Goal: Information Seeking & Learning: Learn about a topic

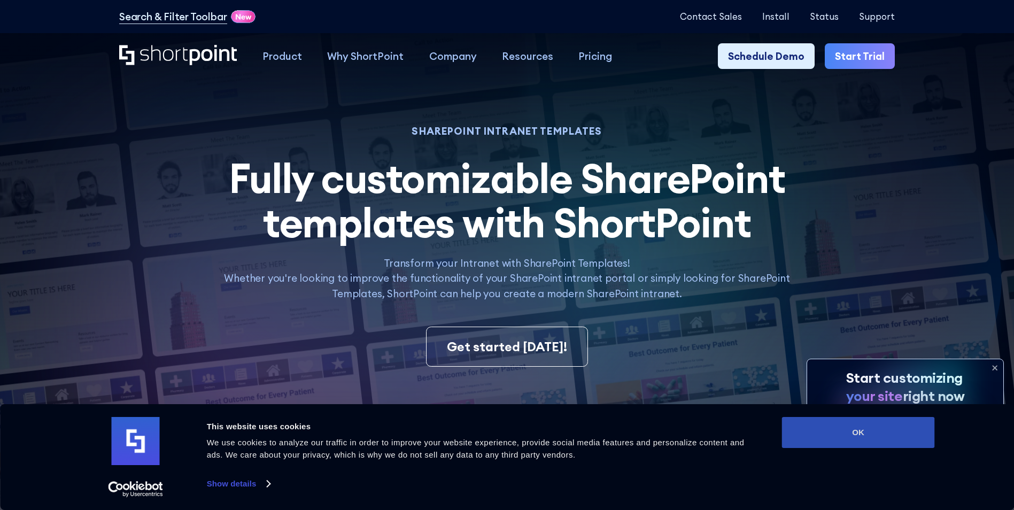
click at [867, 439] on button "OK" at bounding box center [858, 432] width 153 height 31
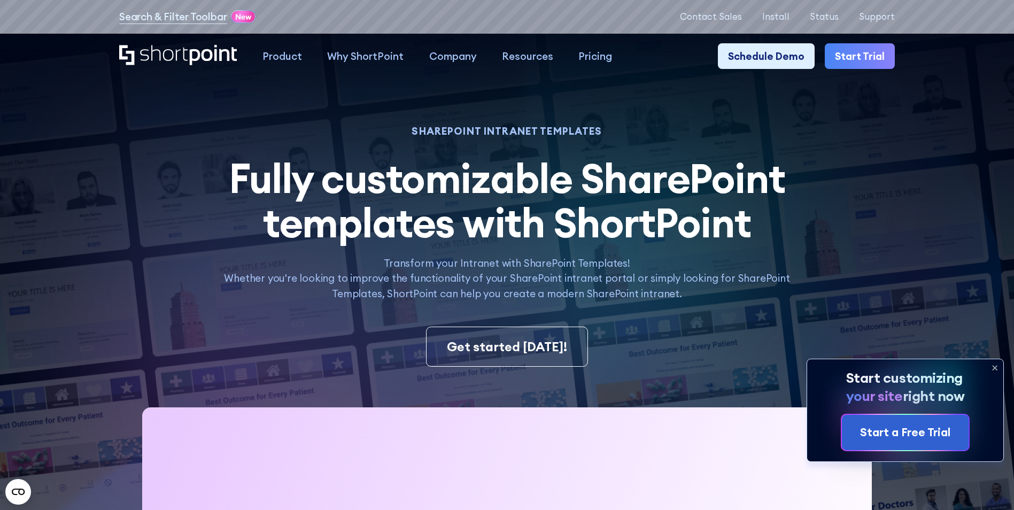
click at [993, 366] on icon at bounding box center [995, 368] width 4 height 4
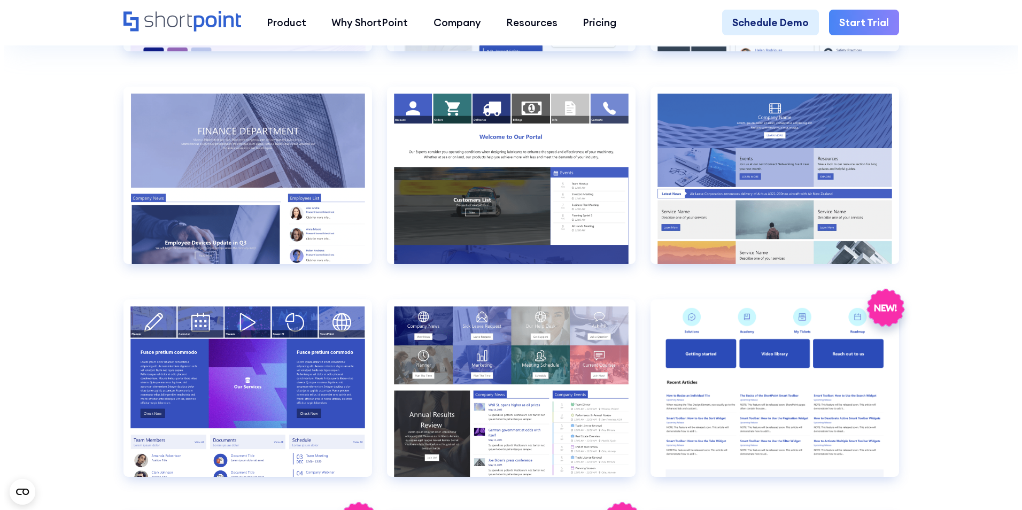
scroll to position [2513, 0]
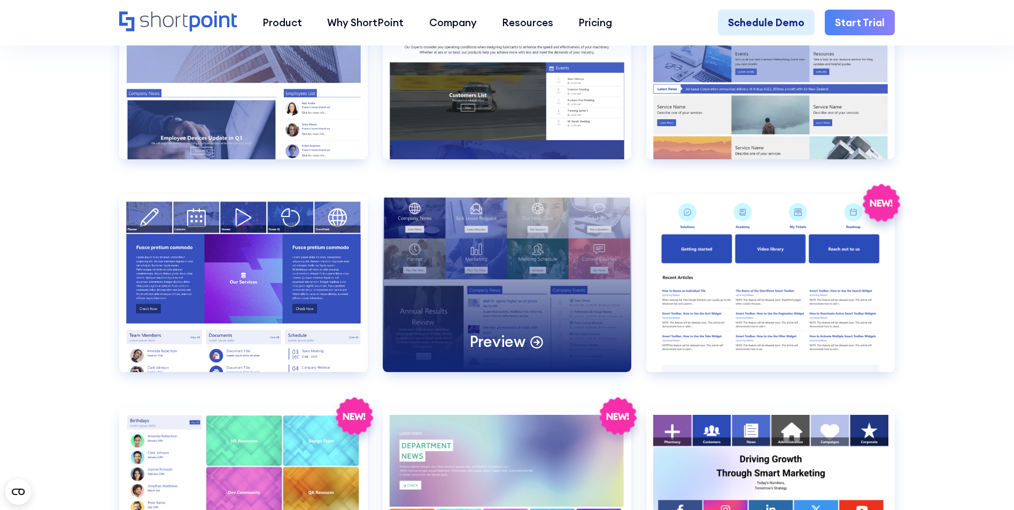
click at [521, 307] on div "Preview" at bounding box center [507, 283] width 249 height 177
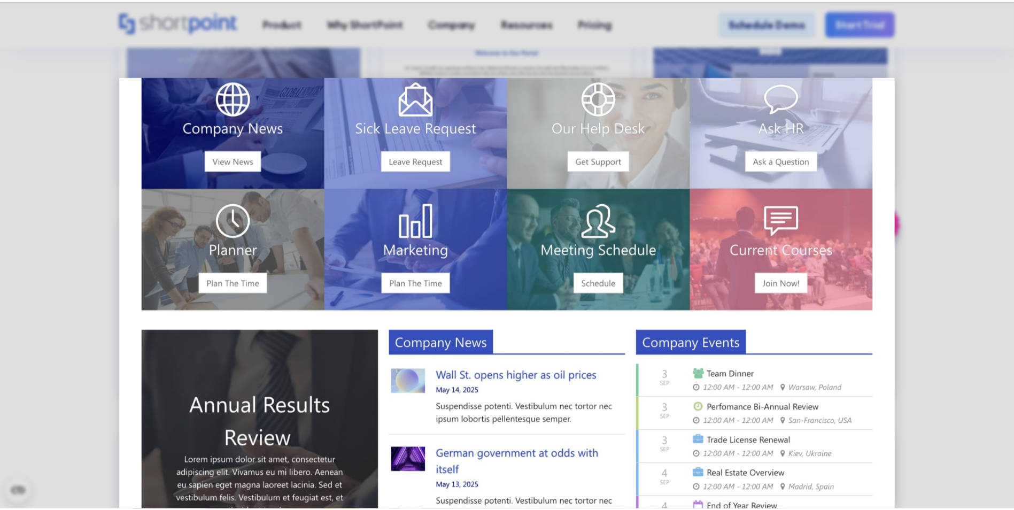
scroll to position [0, 0]
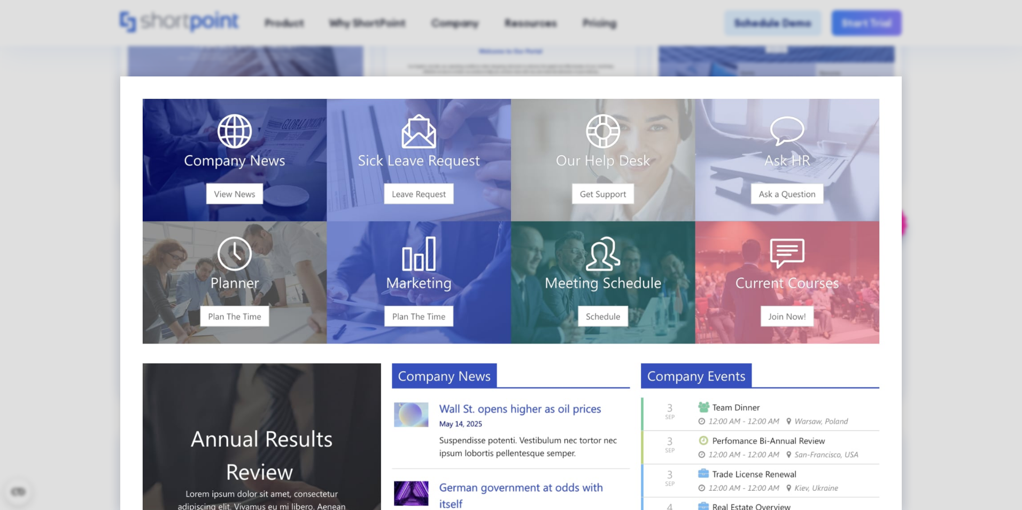
click at [976, 194] on div at bounding box center [511, 255] width 1022 height 510
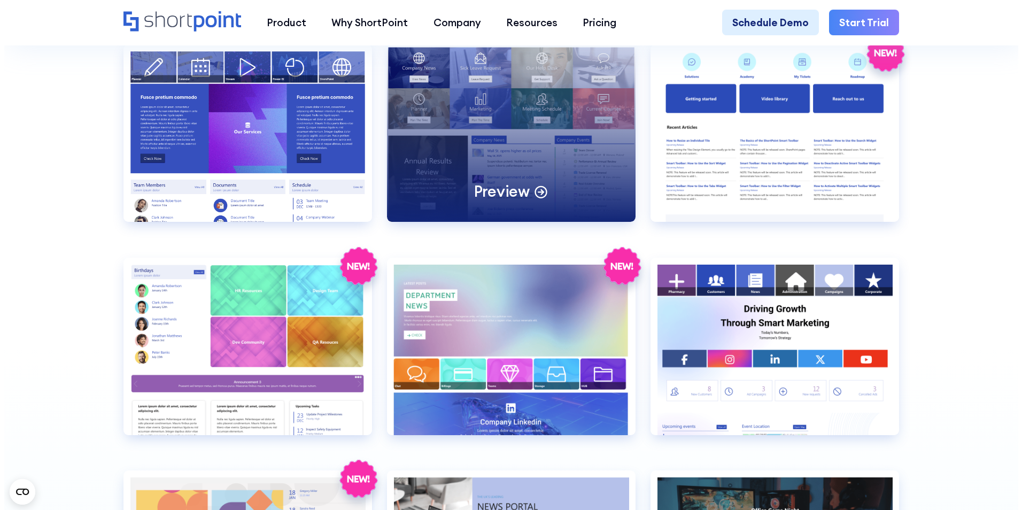
scroll to position [2673, 0]
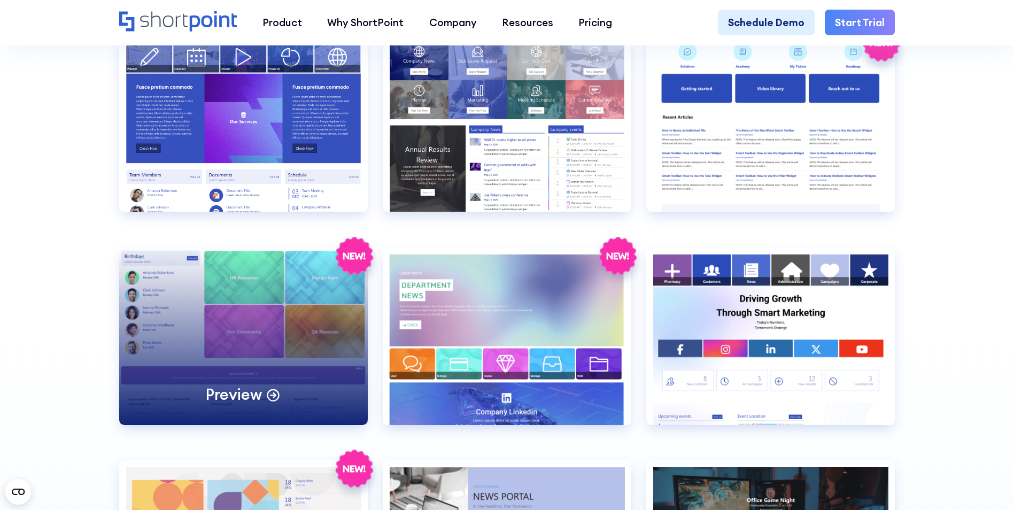
click at [258, 354] on div "Preview" at bounding box center [243, 336] width 249 height 177
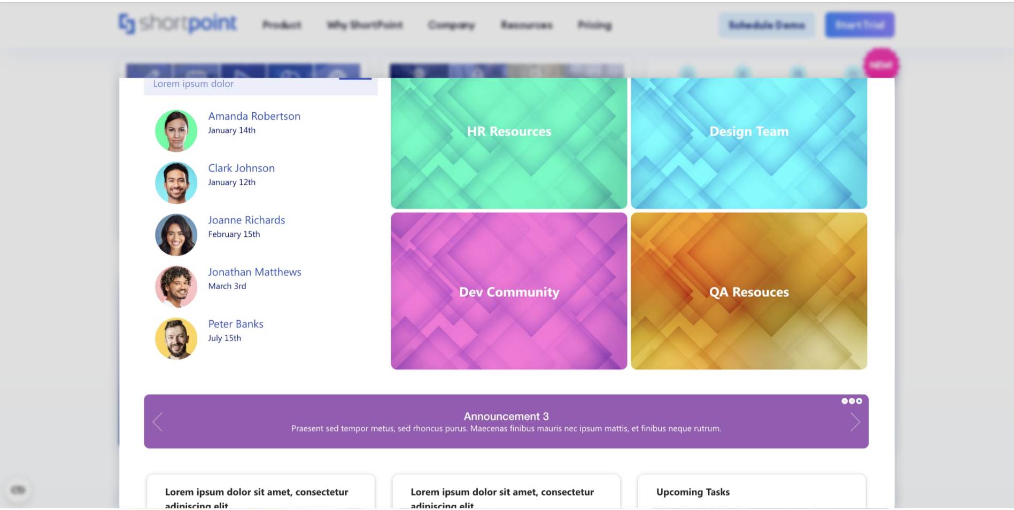
scroll to position [0, 0]
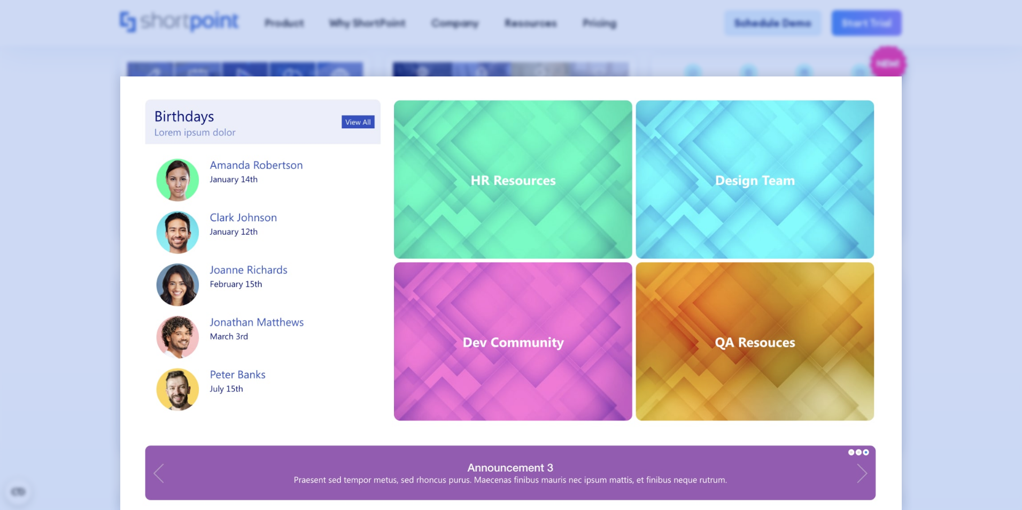
click at [964, 99] on div at bounding box center [511, 255] width 1022 height 510
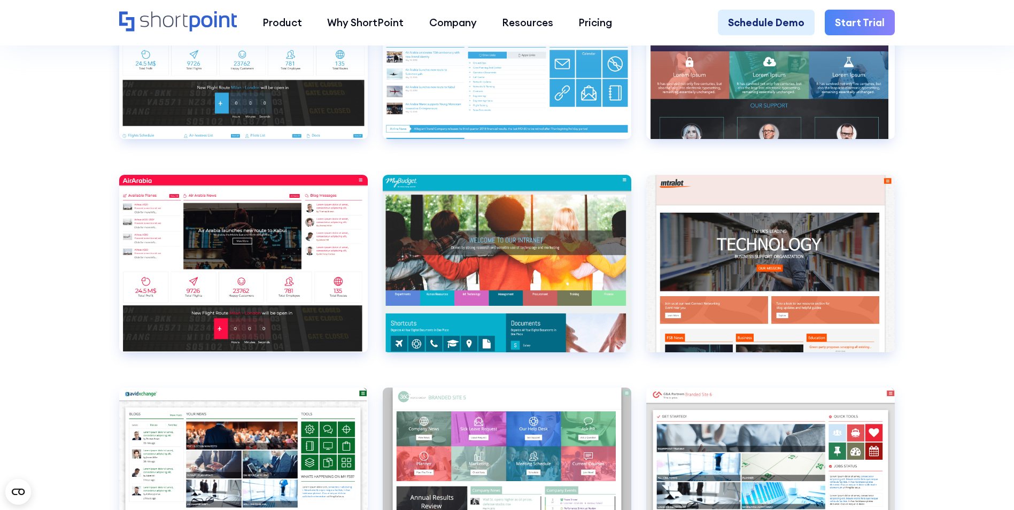
scroll to position [4063, 0]
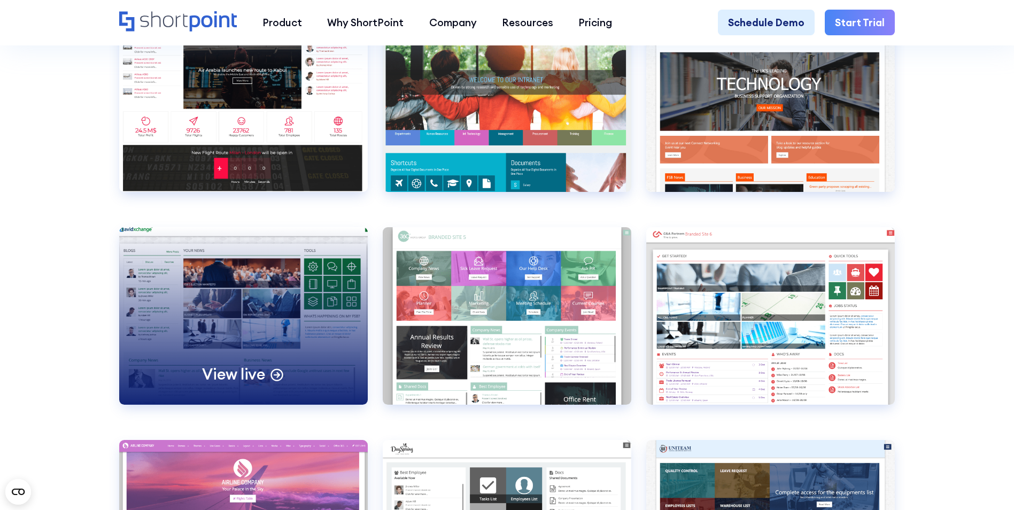
click at [291, 332] on div "View live" at bounding box center [243, 315] width 249 height 177
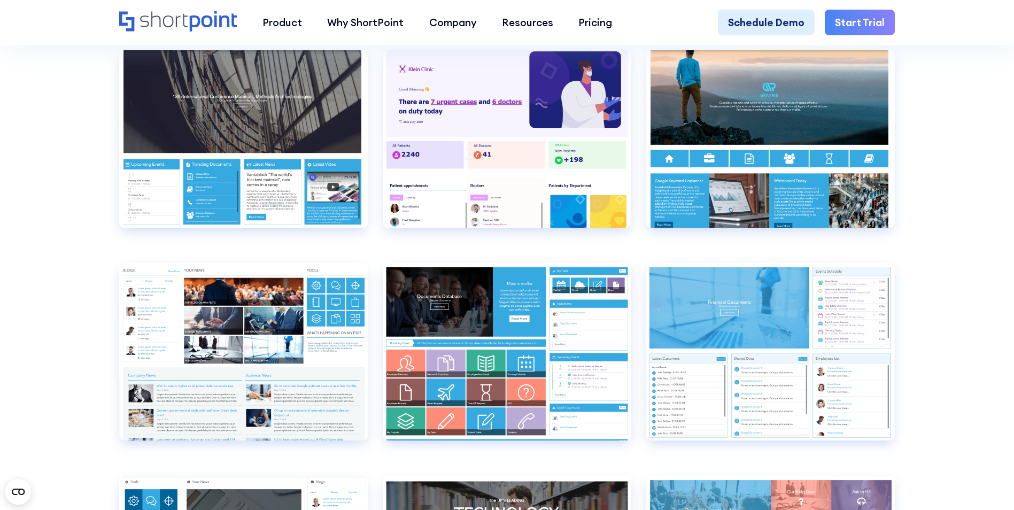
scroll to position [5400, 0]
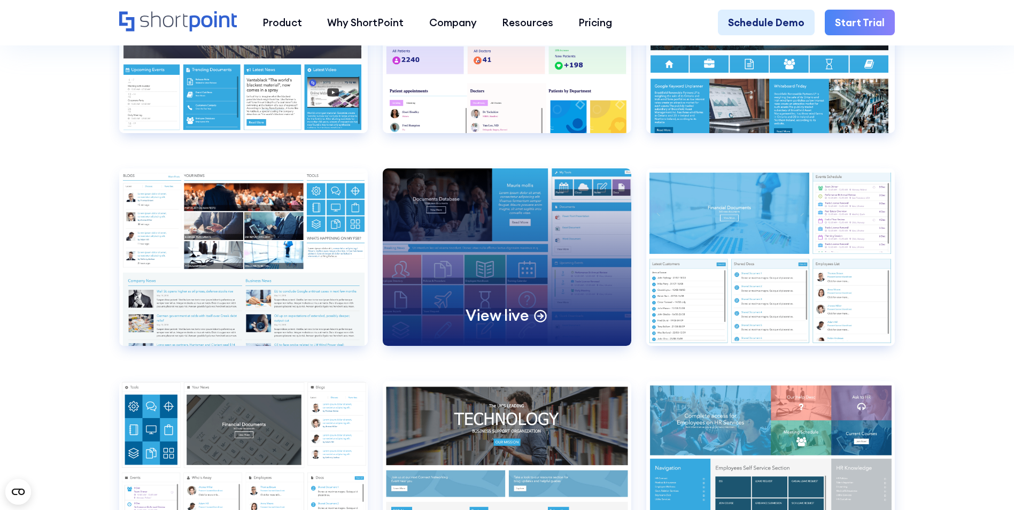
click at [445, 266] on div "View live" at bounding box center [507, 256] width 249 height 177
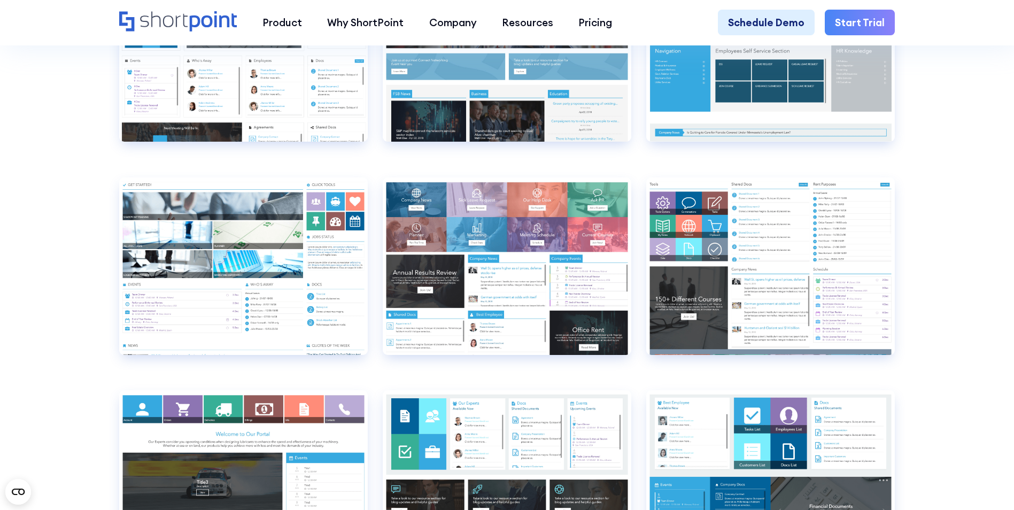
scroll to position [5934, 0]
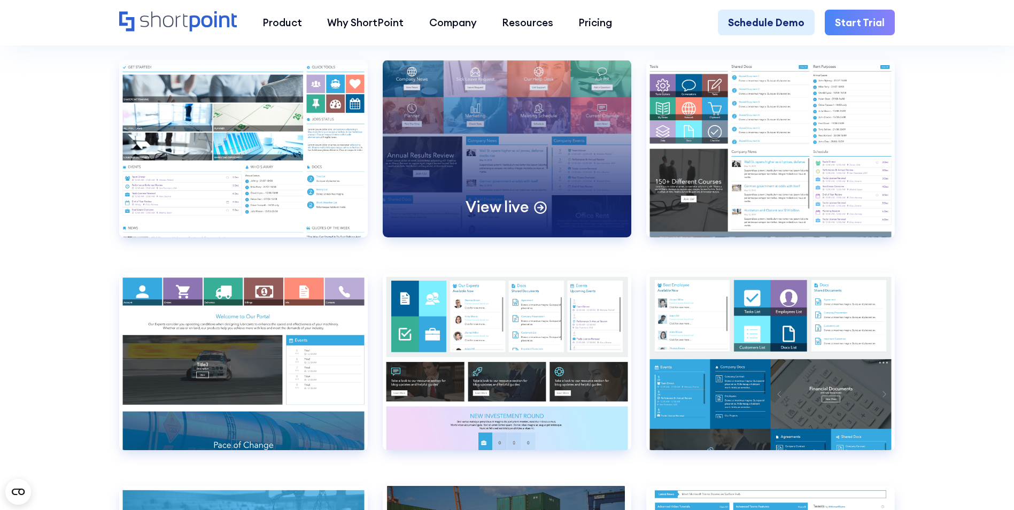
click at [519, 157] on div "View live" at bounding box center [507, 148] width 249 height 177
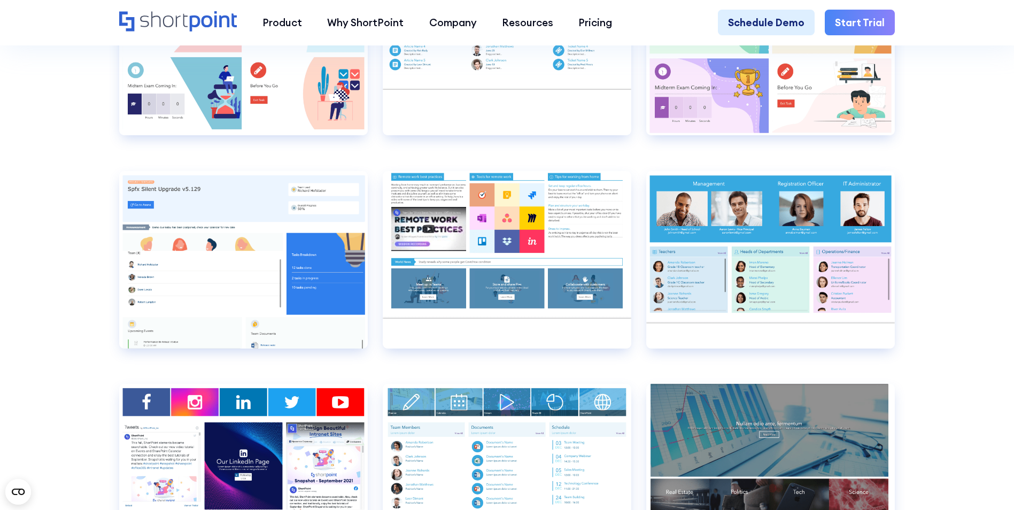
scroll to position [6971, 0]
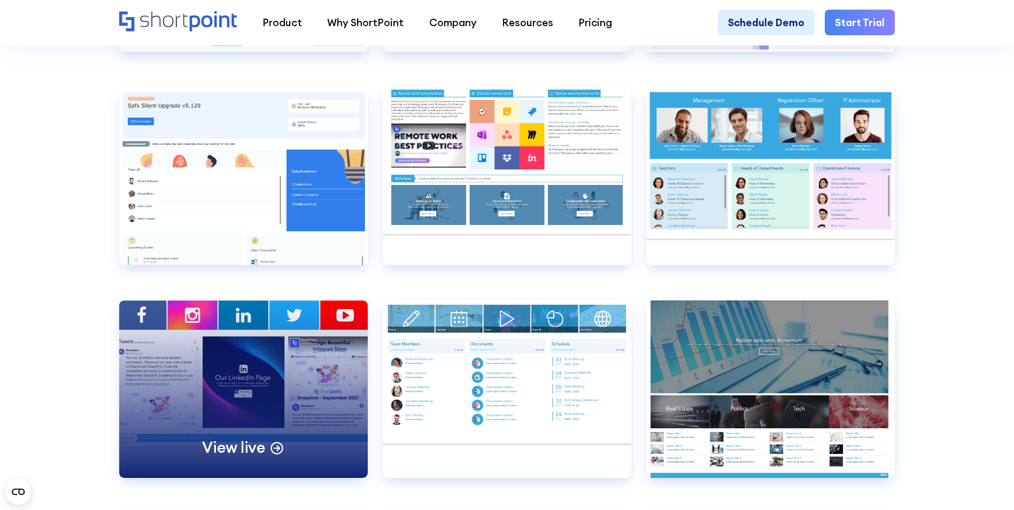
click at [251, 434] on div "View live" at bounding box center [243, 388] width 249 height 177
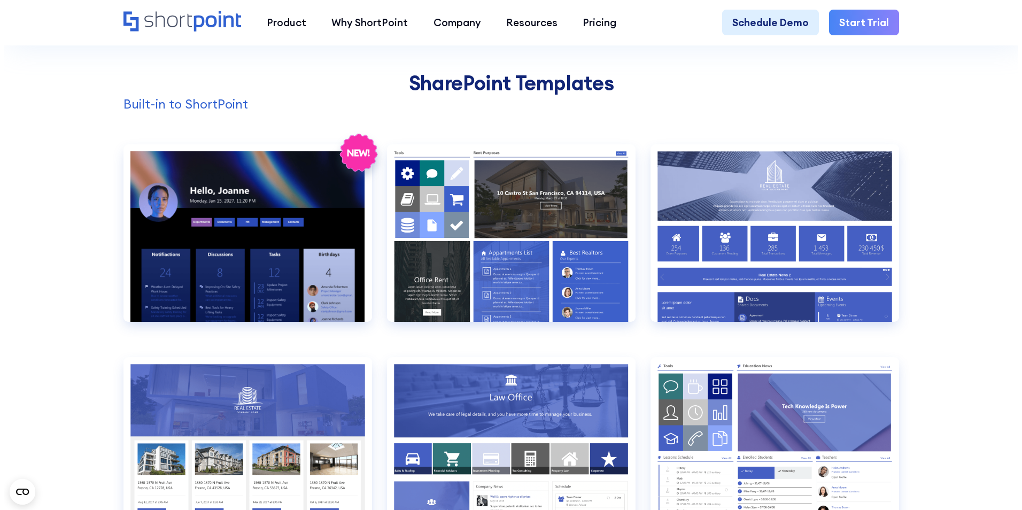
scroll to position [1123, 0]
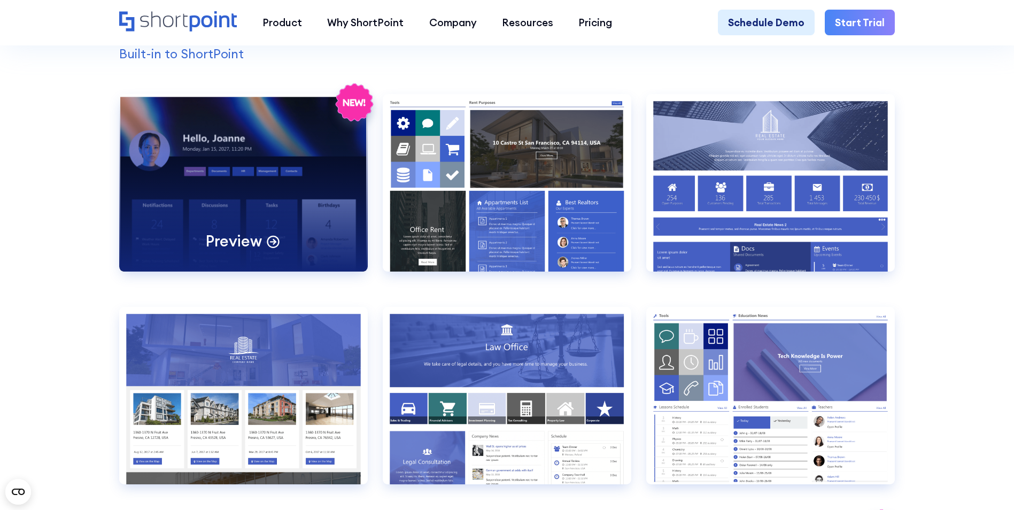
click at [221, 195] on div "Preview" at bounding box center [243, 182] width 249 height 177
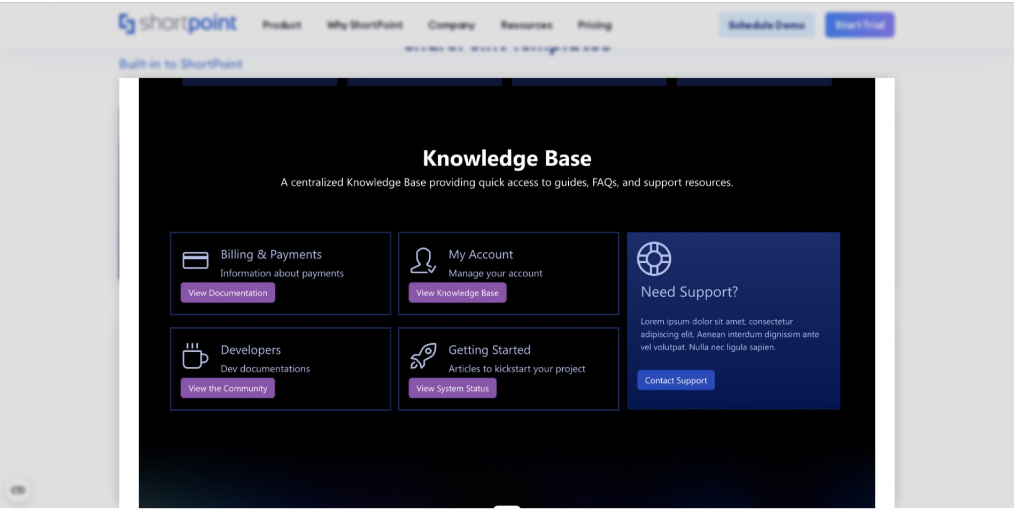
scroll to position [1565, 0]
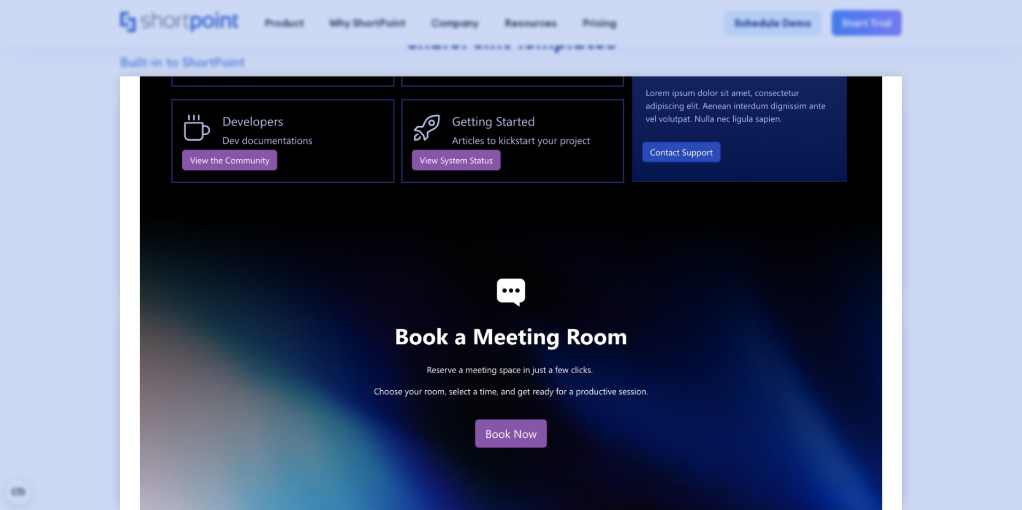
click at [928, 305] on div at bounding box center [511, 255] width 1022 height 510
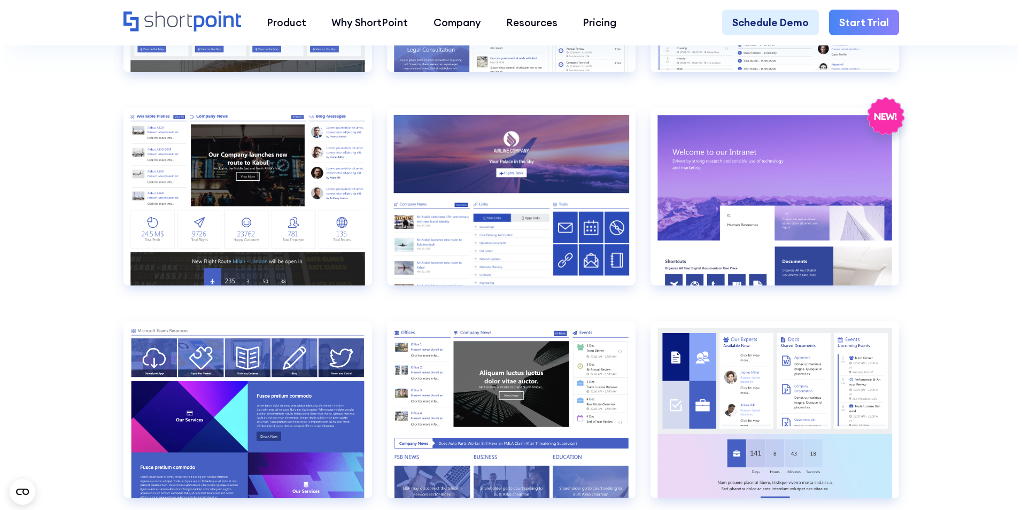
scroll to position [1550, 0]
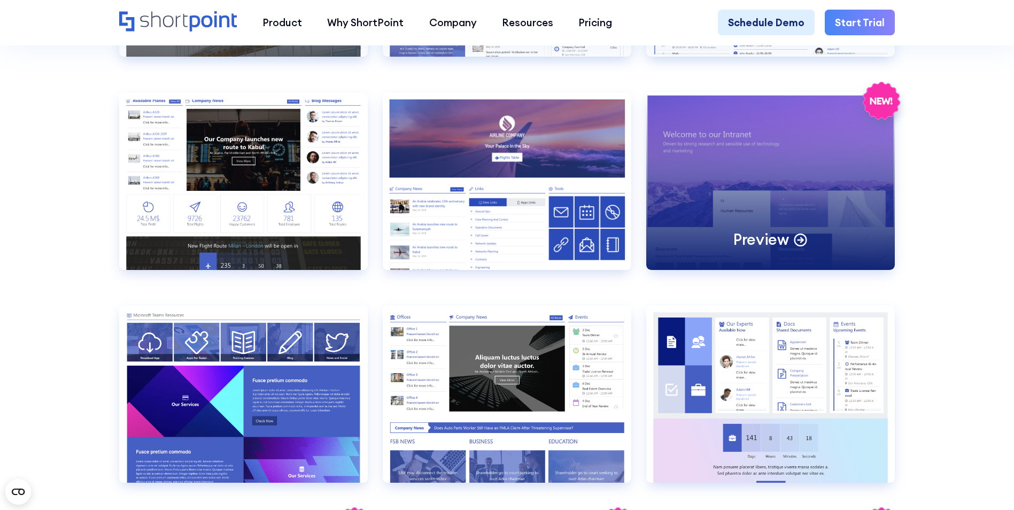
click at [794, 201] on div "Preview" at bounding box center [770, 180] width 249 height 177
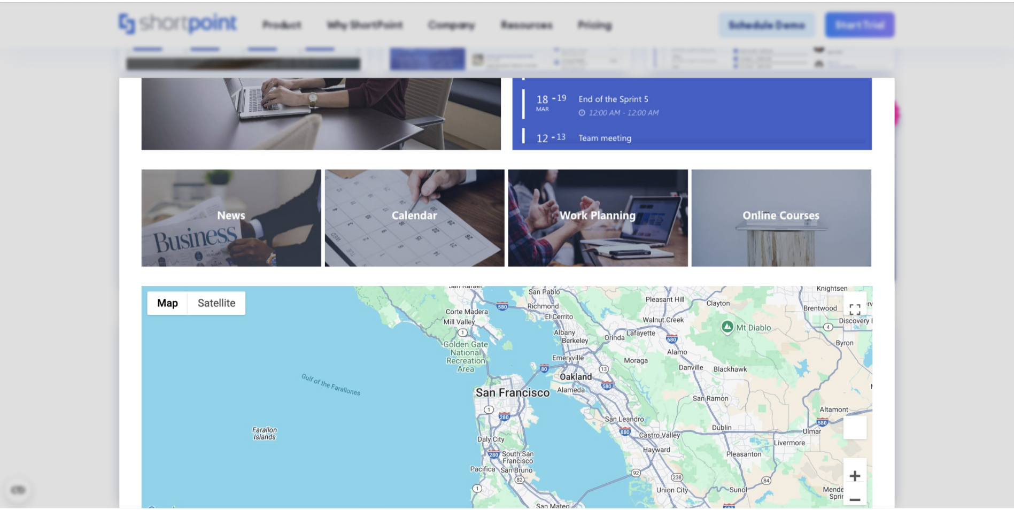
scroll to position [1087, 0]
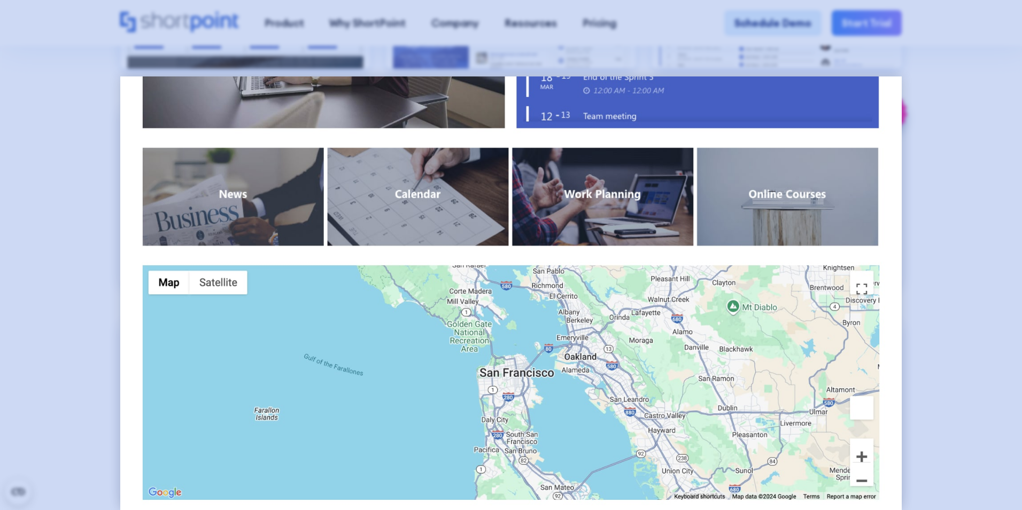
click at [952, 282] on div at bounding box center [511, 255] width 1022 height 510
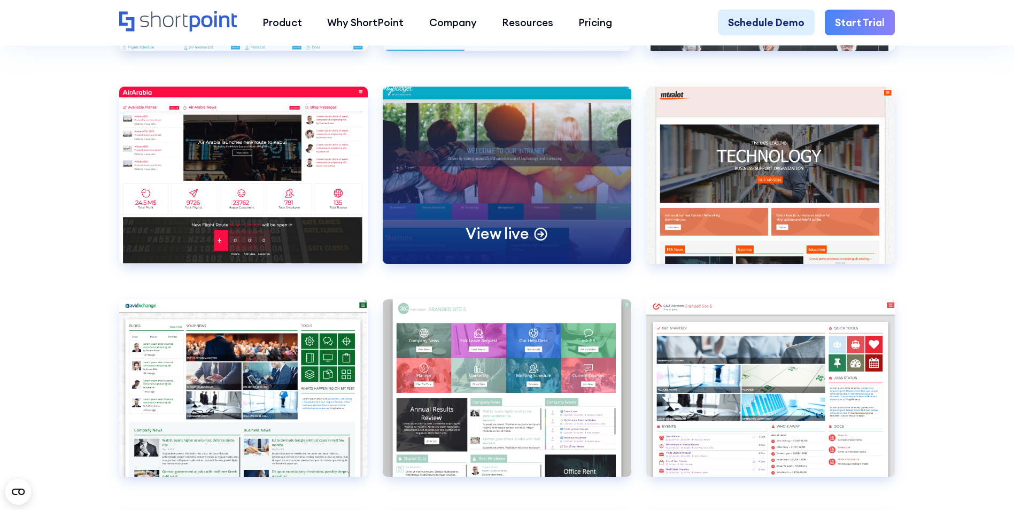
scroll to position [4010, 0]
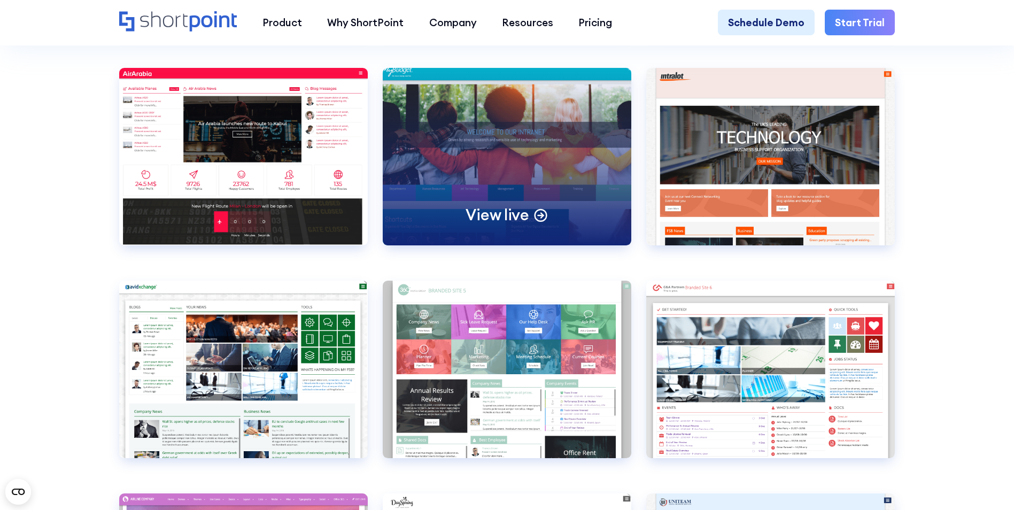
click at [522, 211] on div "View live" at bounding box center [507, 156] width 249 height 177
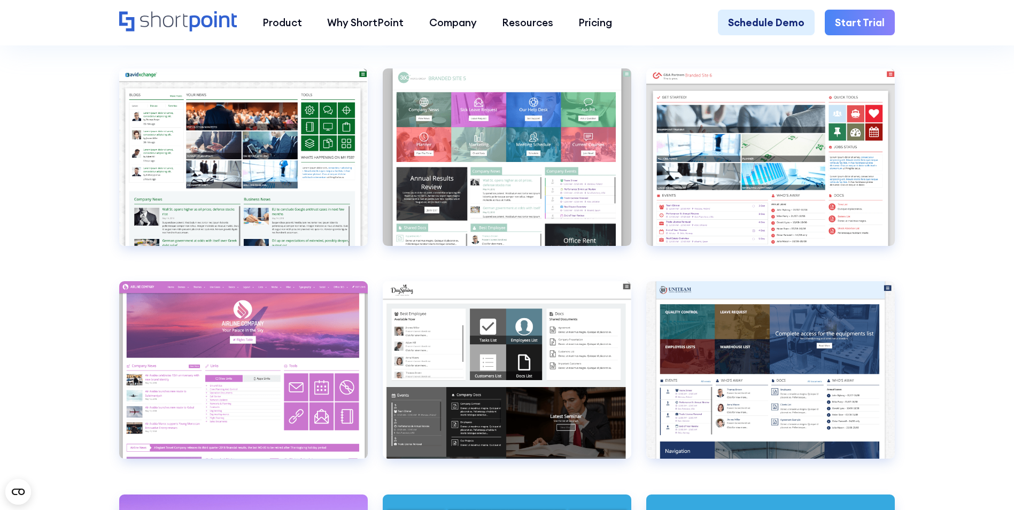
scroll to position [4223, 0]
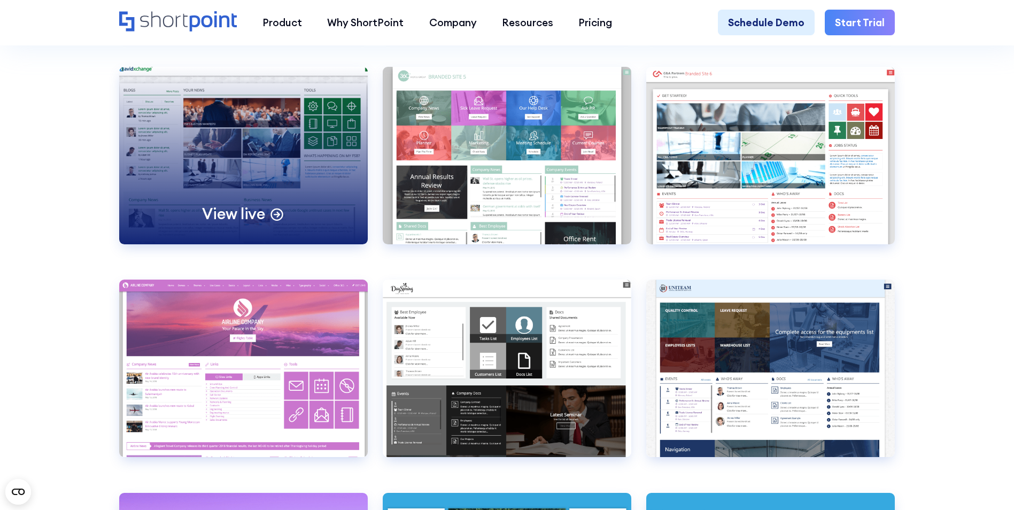
click at [227, 165] on div "View live" at bounding box center [243, 155] width 249 height 177
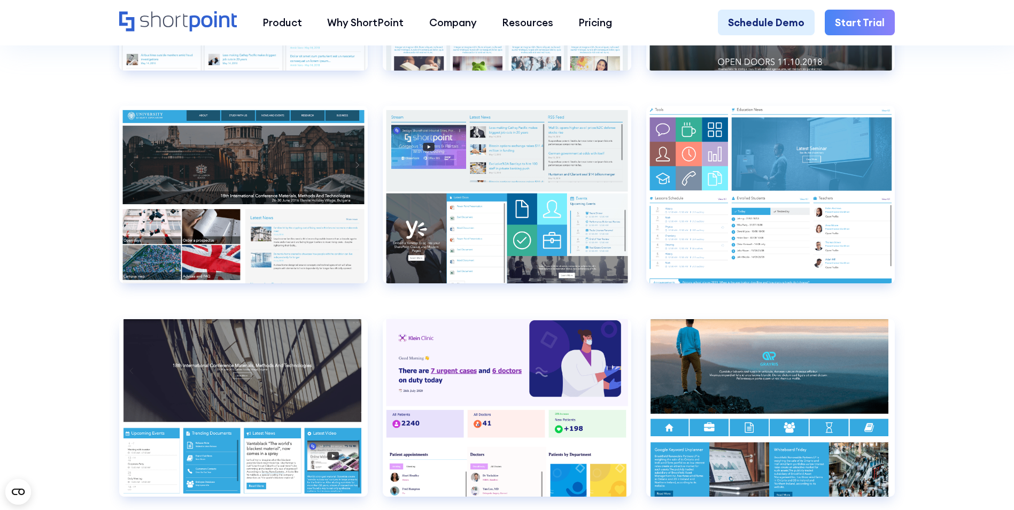
scroll to position [0, 0]
